Goal: Share content: Share content

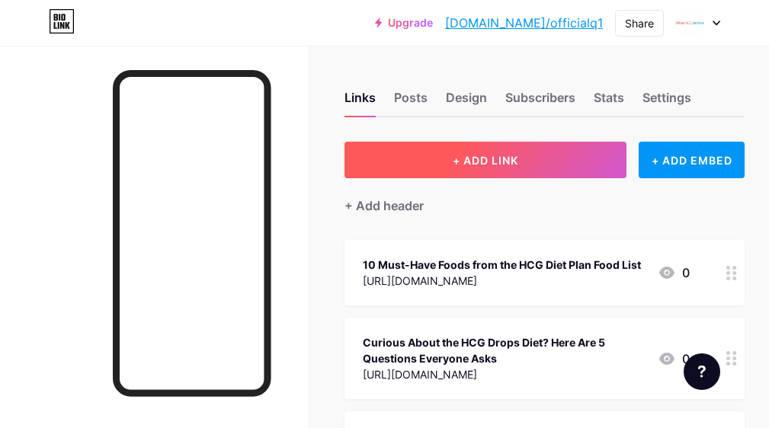
click at [503, 154] on span "+ ADD LINK" at bounding box center [485, 160] width 66 height 13
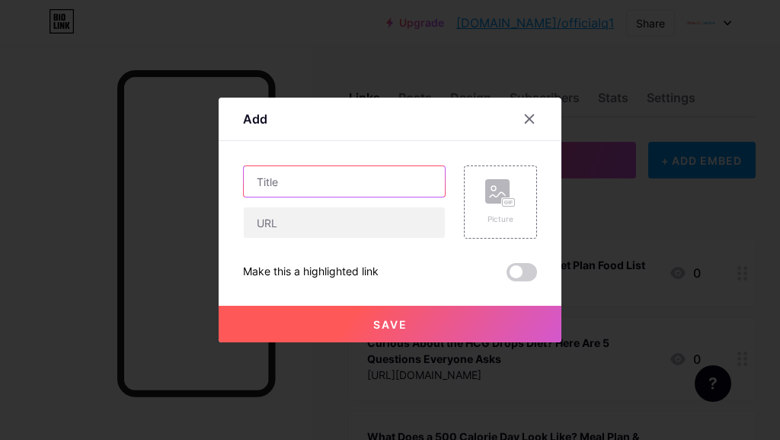
click at [285, 193] on input "text" at bounding box center [344, 181] width 201 height 30
click at [314, 181] on input "text" at bounding box center [344, 181] width 201 height 30
click at [294, 172] on input "text" at bounding box center [344, 181] width 201 height 30
paste input "How to Stay Motivated During the HCG Diet"
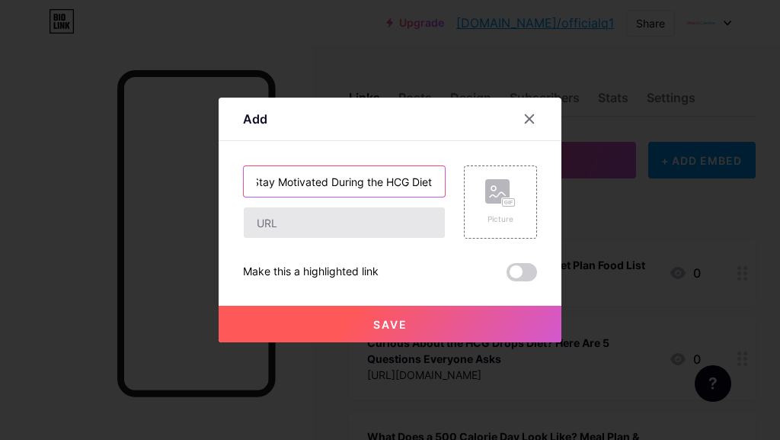
type input "How to Stay Motivated During the HCG Diet"
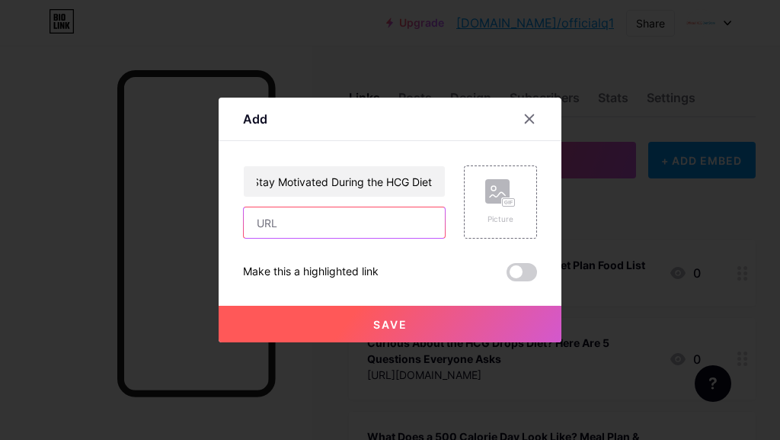
scroll to position [0, 0]
click at [309, 228] on input "text" at bounding box center [344, 222] width 201 height 30
paste input "[URL][DOMAIN_NAME]"
type input "[URL][DOMAIN_NAME]"
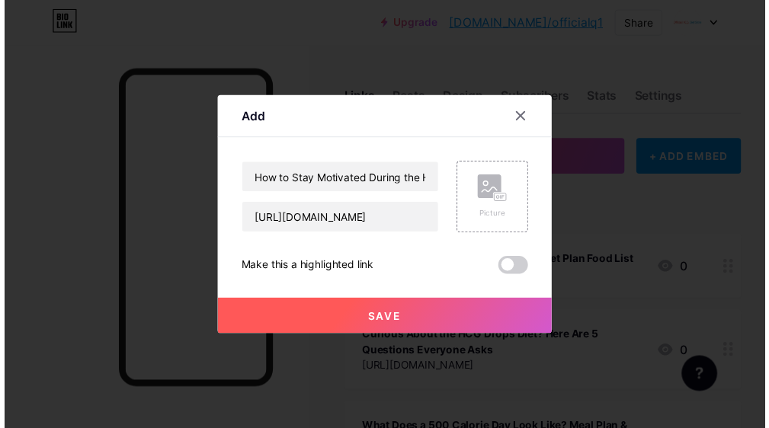
scroll to position [0, 0]
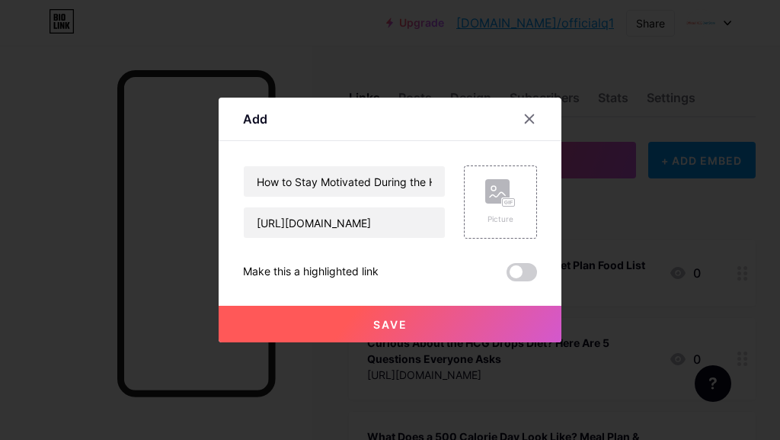
click at [392, 318] on span "Save" at bounding box center [390, 324] width 34 height 13
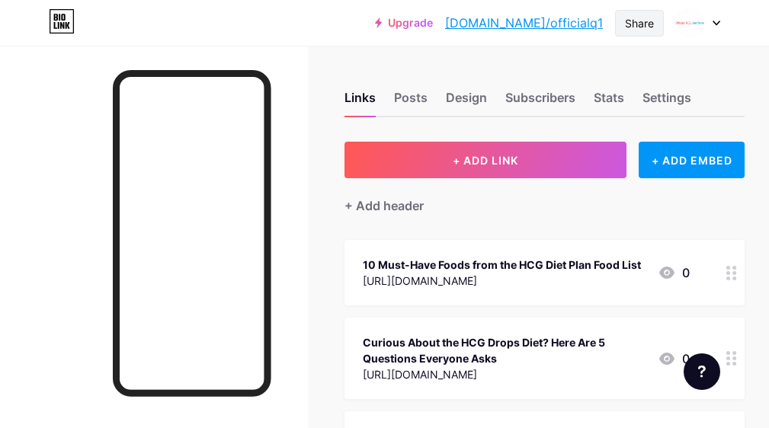
click at [635, 14] on div "Share" at bounding box center [639, 23] width 49 height 27
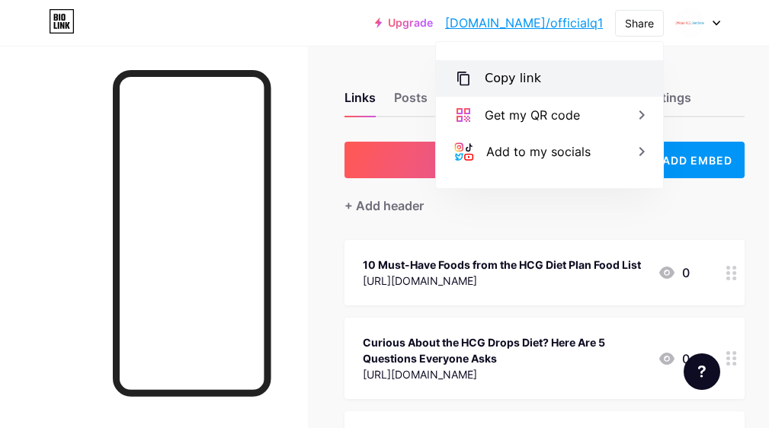
click at [521, 80] on div "Copy link" at bounding box center [512, 78] width 56 height 18
